Goal: Task Accomplishment & Management: Manage account settings

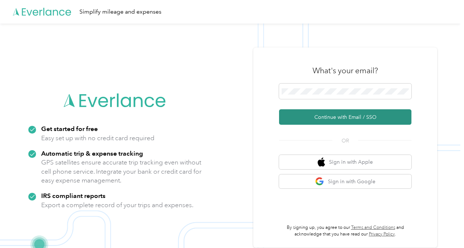
click at [341, 114] on button "Continue with Email / SSO" at bounding box center [345, 116] width 132 height 15
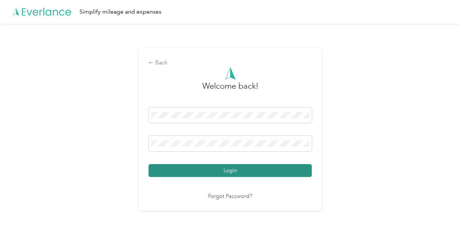
click at [243, 173] on button "Login" at bounding box center [230, 170] width 163 height 13
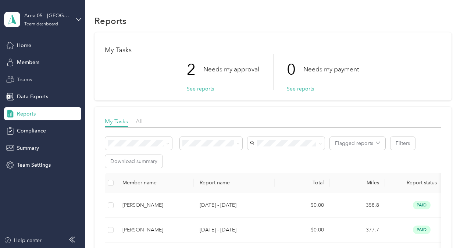
click at [29, 79] on span "Teams" at bounding box center [24, 80] width 15 height 8
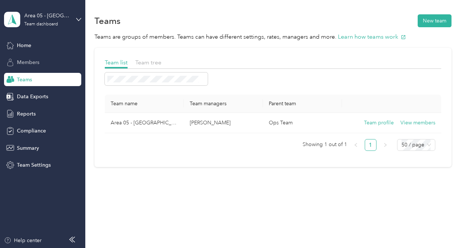
click at [38, 62] on span "Members" at bounding box center [28, 62] width 22 height 8
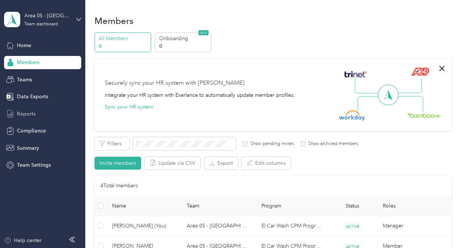
click at [49, 113] on div "Reports" at bounding box center [42, 113] width 77 height 13
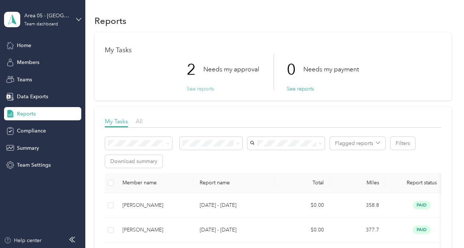
click at [210, 88] on button "See reports" at bounding box center [200, 89] width 27 height 8
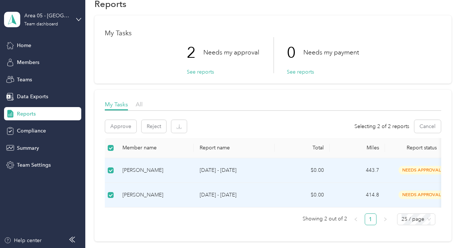
scroll to position [16, 0]
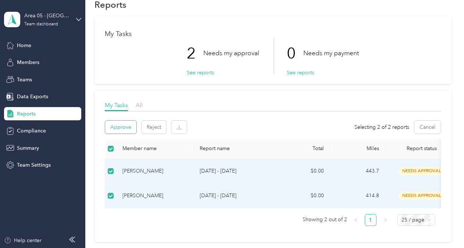
click at [127, 128] on button "Approve" at bounding box center [120, 127] width 31 height 13
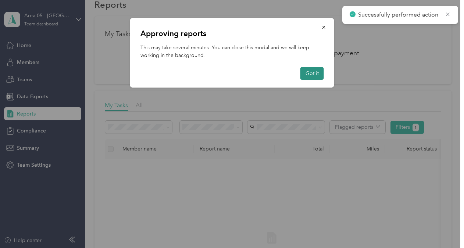
click at [316, 73] on button "Got it" at bounding box center [312, 73] width 24 height 13
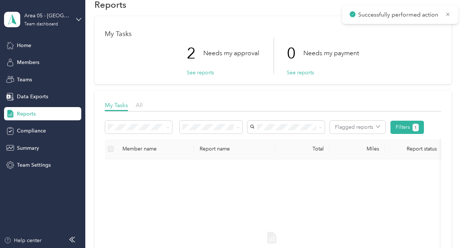
scroll to position [0, 0]
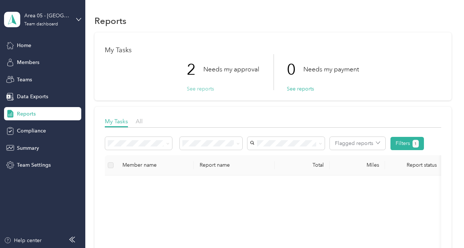
click at [202, 88] on button "See reports" at bounding box center [200, 89] width 27 height 8
click at [137, 122] on span "All" at bounding box center [139, 121] width 7 height 7
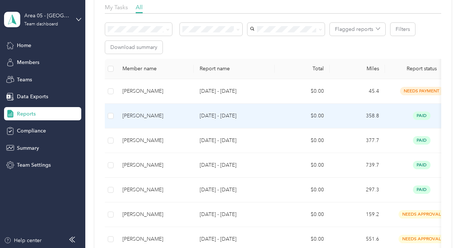
scroll to position [115, 0]
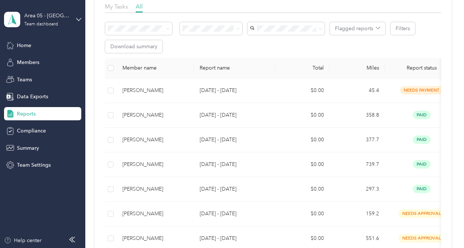
click at [224, 68] on th "Report name" at bounding box center [234, 68] width 81 height 20
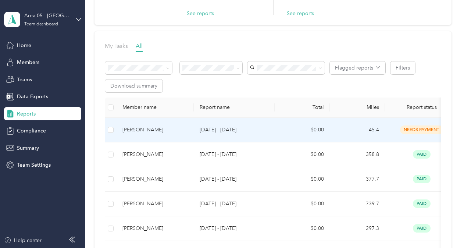
scroll to position [75, 0]
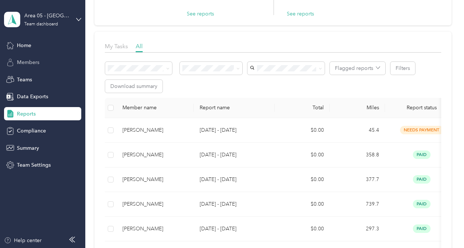
click at [52, 64] on div "Members" at bounding box center [42, 62] width 77 height 13
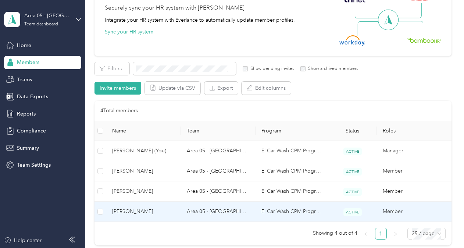
click at [160, 212] on span "[PERSON_NAME]" at bounding box center [143, 211] width 63 height 8
